Goal: Task Accomplishment & Management: Use online tool/utility

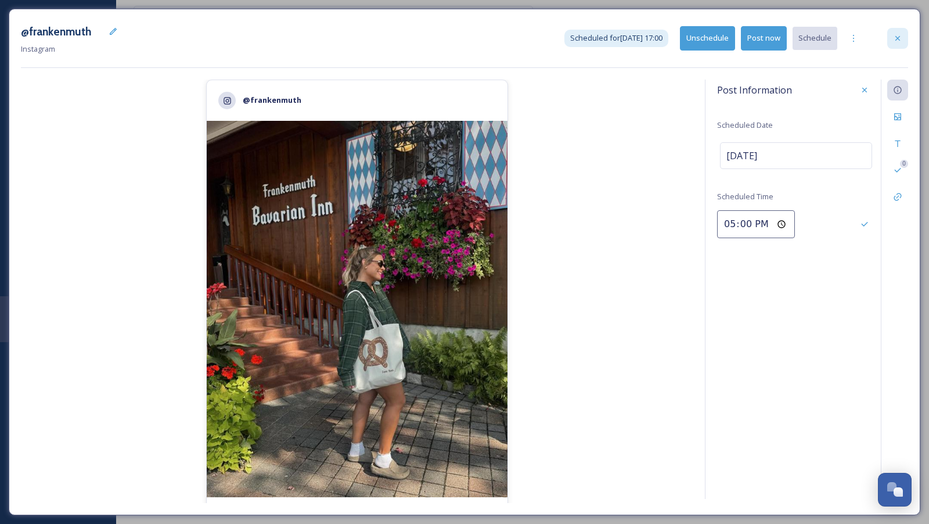
click at [896, 44] on div at bounding box center [898, 38] width 21 height 21
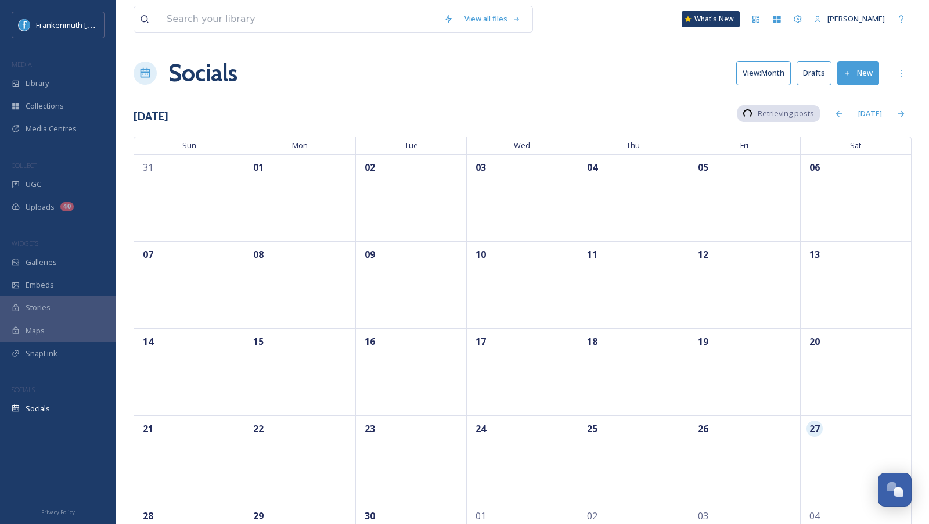
click at [815, 72] on button "Drafts" at bounding box center [814, 73] width 35 height 24
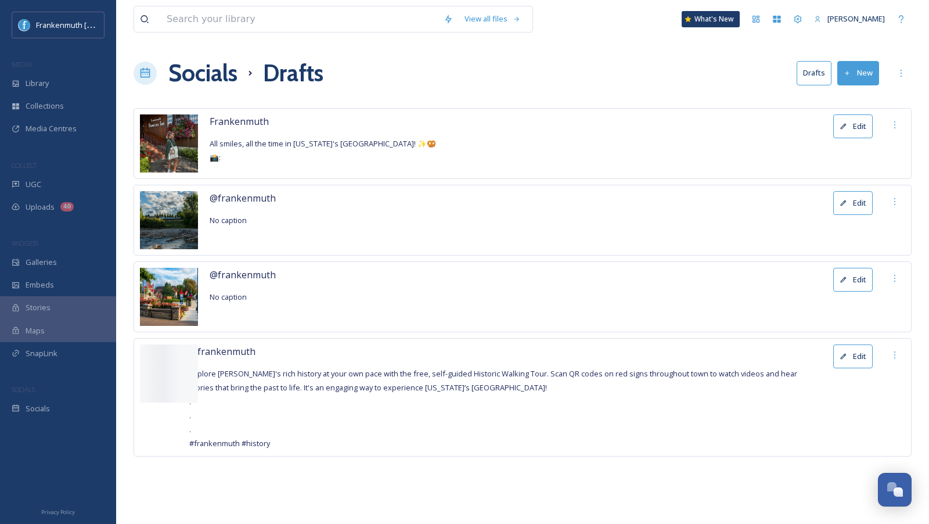
click at [854, 124] on button "Edit" at bounding box center [853, 126] width 39 height 24
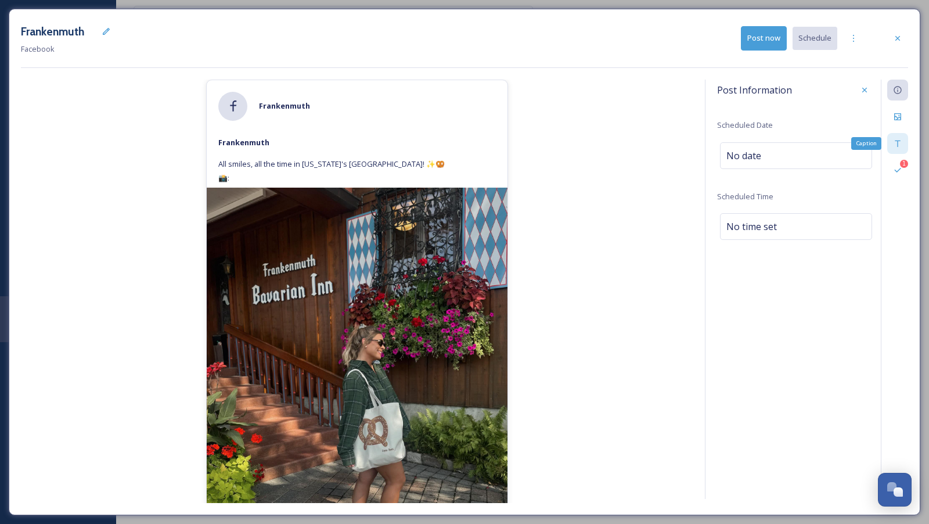
click at [904, 144] on div "Caption" at bounding box center [898, 143] width 21 height 21
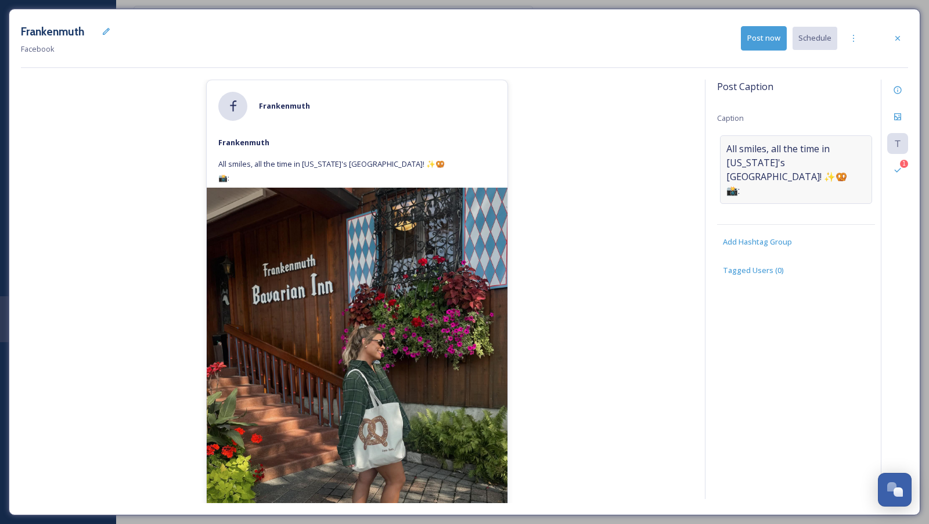
click at [765, 181] on span "All smiles, all the time in [US_STATE]'s [GEOGRAPHIC_DATA]! ✨🥨 📸:" at bounding box center [796, 170] width 139 height 56
click at [760, 181] on textarea "All smiles, all the time in [US_STATE]'s [GEOGRAPHIC_DATA]! ✨🥨 📸:" at bounding box center [796, 183] width 158 height 96
paste textarea "4:5 to 1.91:1"
drag, startPoint x: 738, startPoint y: 175, endPoint x: 788, endPoint y: 176, distance: 50.0
click at [788, 176] on textarea "All smiles, all the time in [US_STATE]'s [GEOGRAPHIC_DATA]! ✨🥨 📸: 4:5 to 1.91:1" at bounding box center [796, 183] width 158 height 96
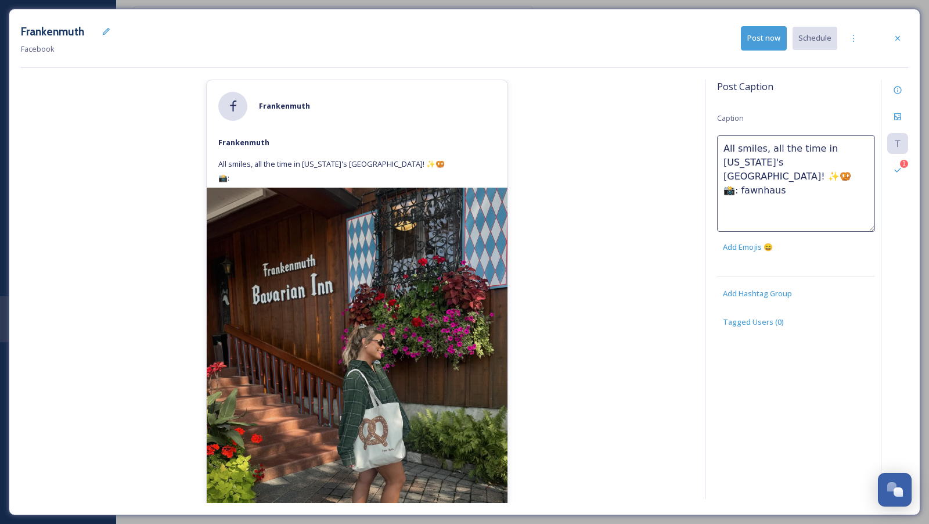
type textarea "All smiles, all the time in [US_STATE]'s [GEOGRAPHIC_DATA]! ✨🥨 📸: fawnhaus_"
click at [612, 147] on div "[PERSON_NAME] All smiles, all the time in [US_STATE]'s [GEOGRAPHIC_DATA]! ✨🥨 📸:…" at bounding box center [357, 291] width 673 height 423
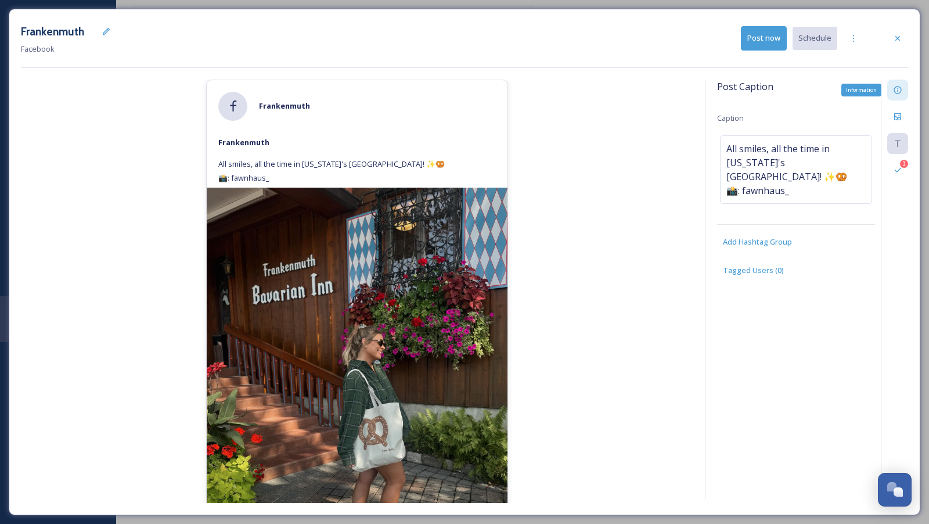
click at [901, 88] on icon at bounding box center [897, 89] width 9 height 9
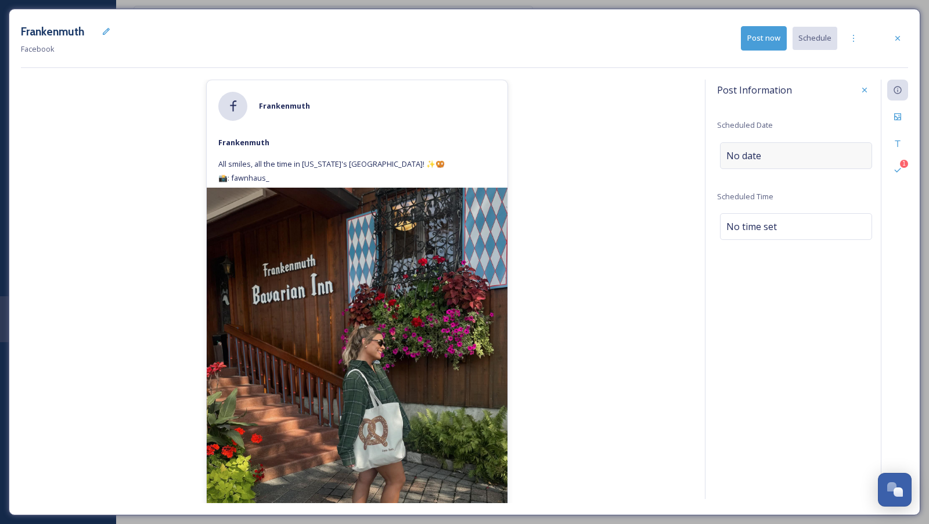
click at [804, 152] on div "No date" at bounding box center [796, 155] width 152 height 27
click at [804, 152] on input "text" at bounding box center [778, 155] width 116 height 26
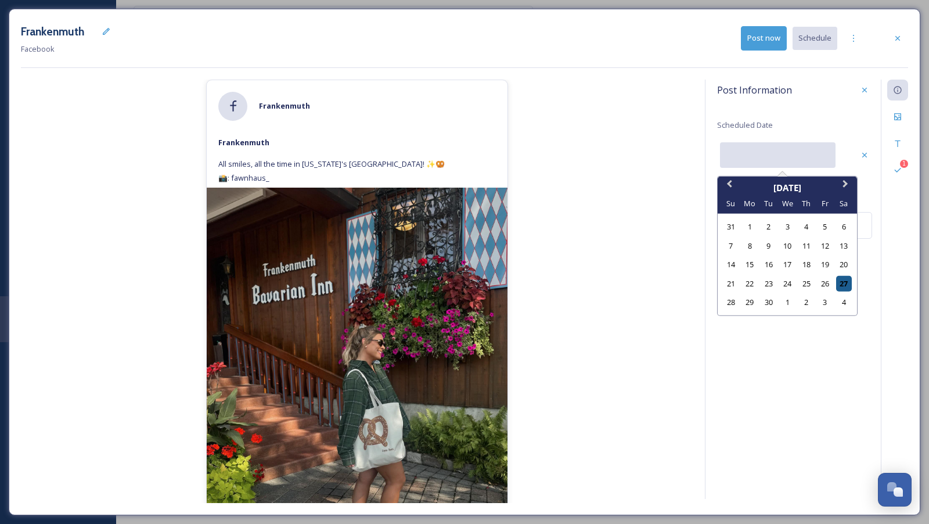
click at [846, 284] on div "27" at bounding box center [844, 283] width 16 height 16
type input "[DATE]"
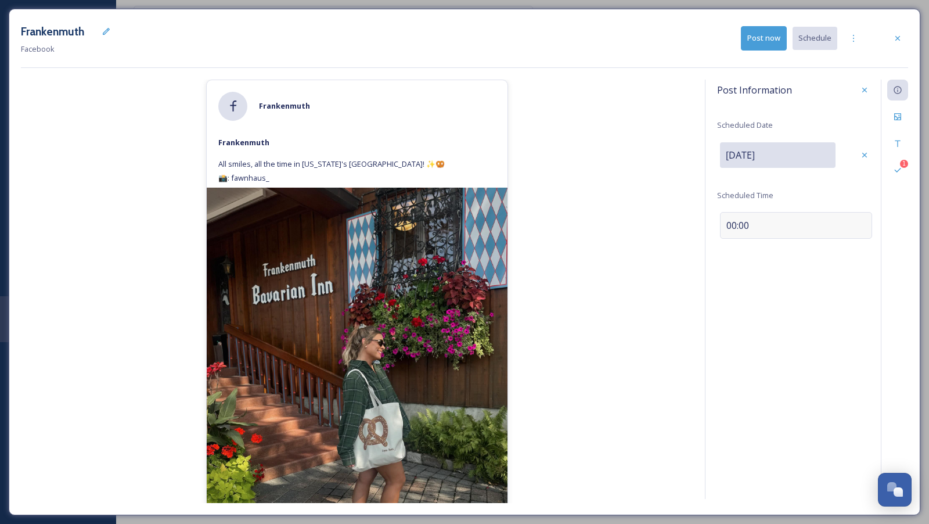
click at [724, 224] on div "00:00" at bounding box center [796, 225] width 152 height 27
click at [724, 224] on input "08:37" at bounding box center [756, 224] width 78 height 28
type input "10:00"
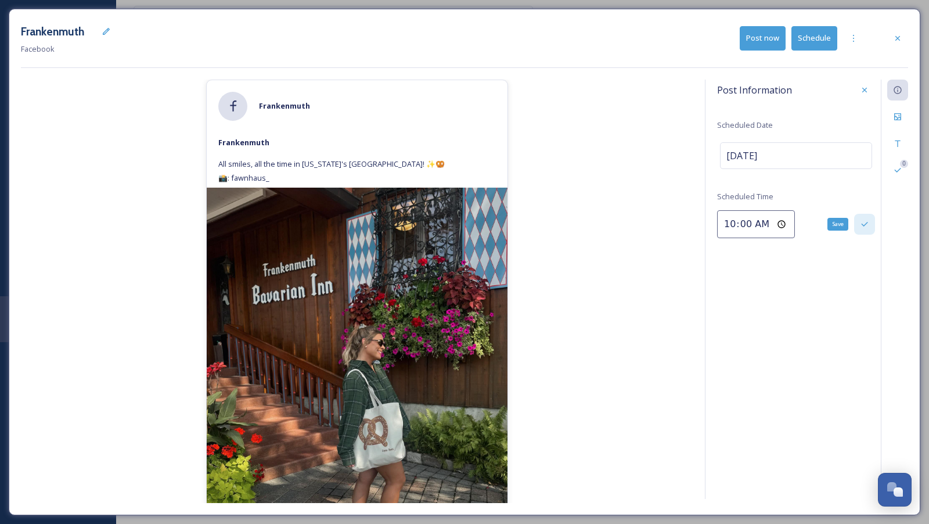
click at [871, 220] on div "Save" at bounding box center [864, 224] width 21 height 21
click at [671, 301] on div "[PERSON_NAME] All smiles, all the time in [US_STATE]'s [GEOGRAPHIC_DATA]! ✨🥨 📸:…" at bounding box center [357, 291] width 673 height 423
click at [809, 33] on button "Schedule" at bounding box center [815, 38] width 46 height 24
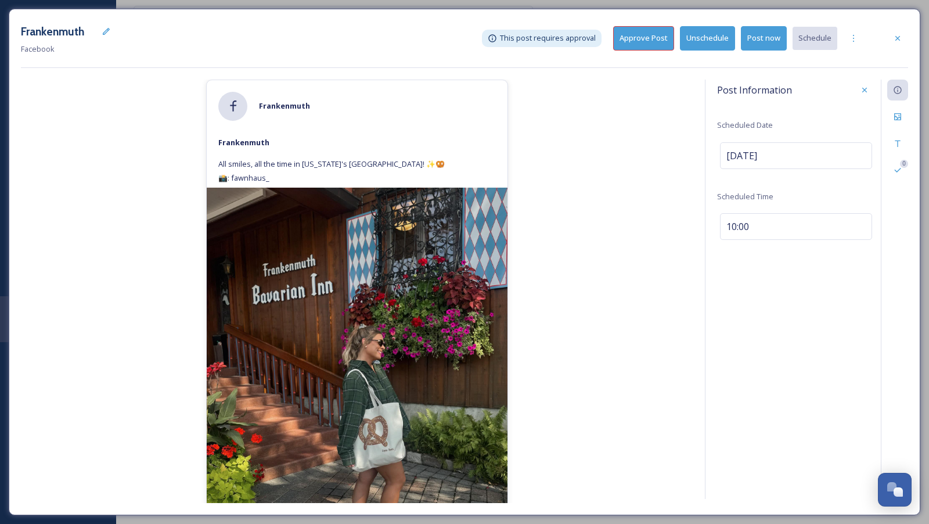
click at [640, 38] on button "Approve Post" at bounding box center [643, 38] width 61 height 24
click at [896, 39] on icon at bounding box center [898, 38] width 5 height 5
